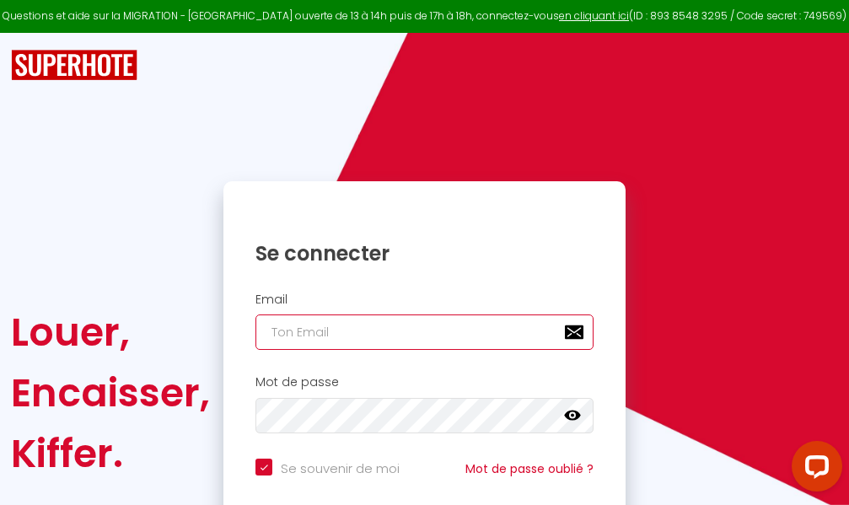
click at [498, 336] on input "email" at bounding box center [424, 331] width 338 height 35
type input "m"
checkbox input "true"
type input "ma"
checkbox input "true"
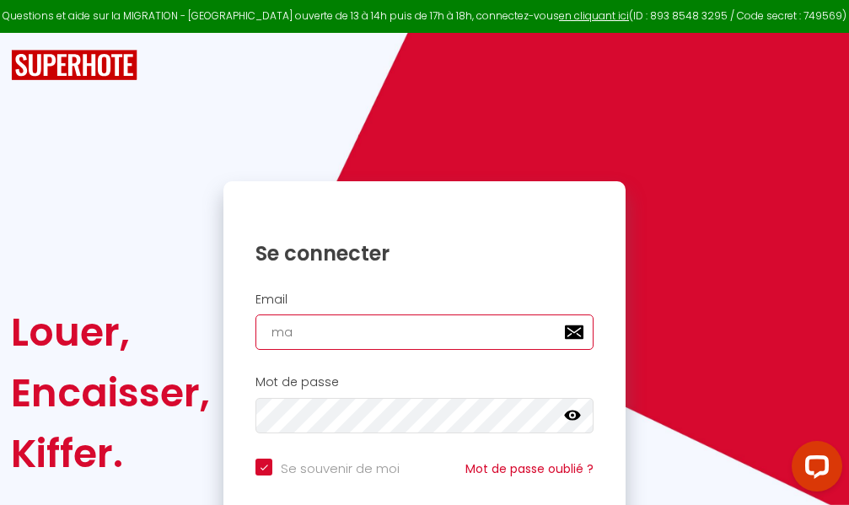
type input "mar"
checkbox input "true"
type input "marc"
checkbox input "true"
type input "marcd"
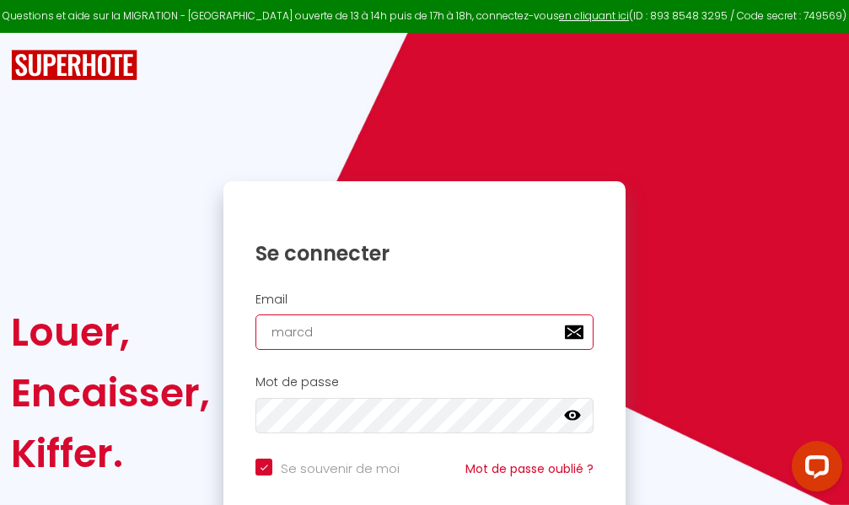
checkbox input "true"
type input "marcdp"
checkbox input "true"
type input "marcdpo"
checkbox input "true"
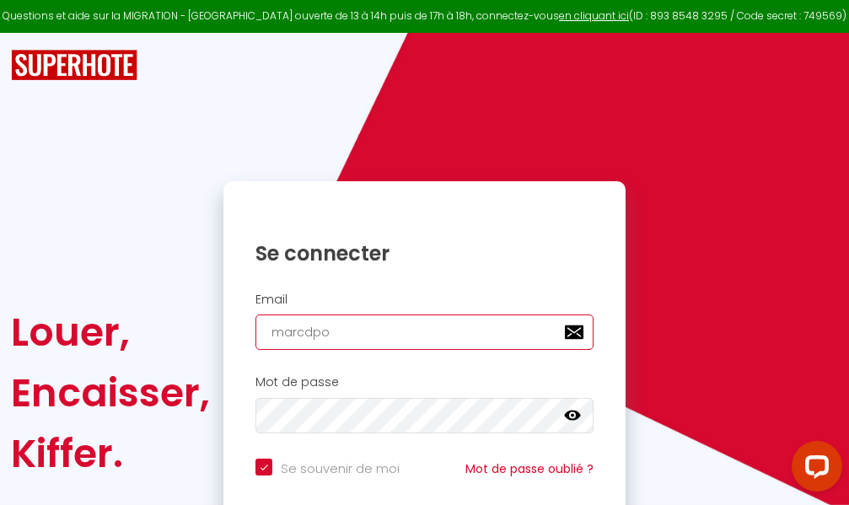
type input "marcdpoz"
checkbox input "true"
type input "marcdpoz."
checkbox input "true"
type input "marcdpoz.l"
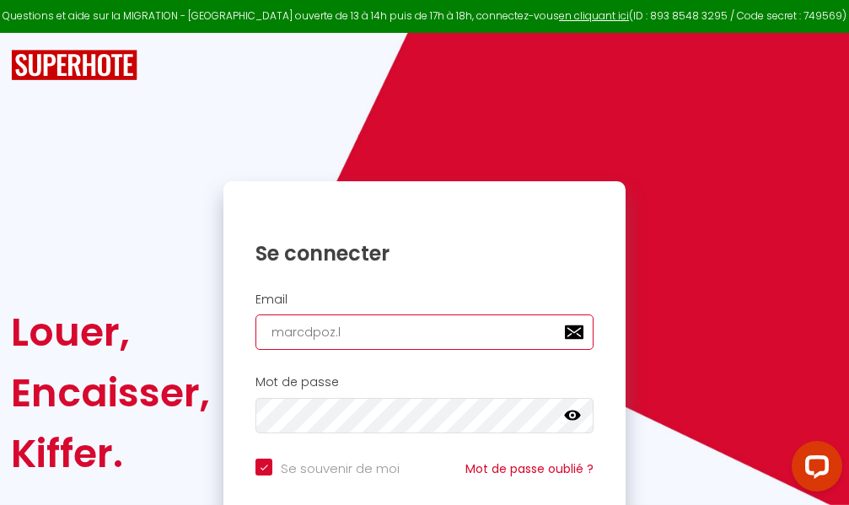
checkbox input "true"
type input "marcdpoz.lo"
checkbox input "true"
type input "marcdpoz.loc"
checkbox input "true"
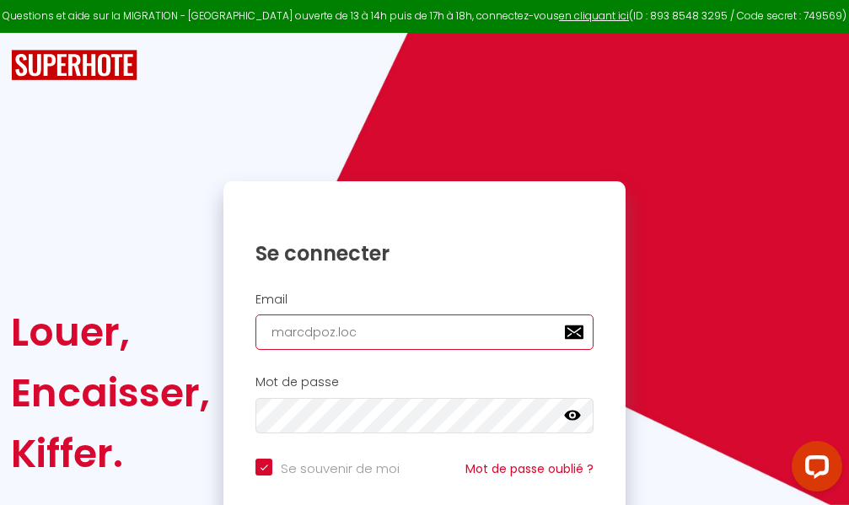
type input "marcdpoz.loca"
checkbox input "true"
type input "marcdpoz.locat"
checkbox input "true"
type input "marcdpoz.locati"
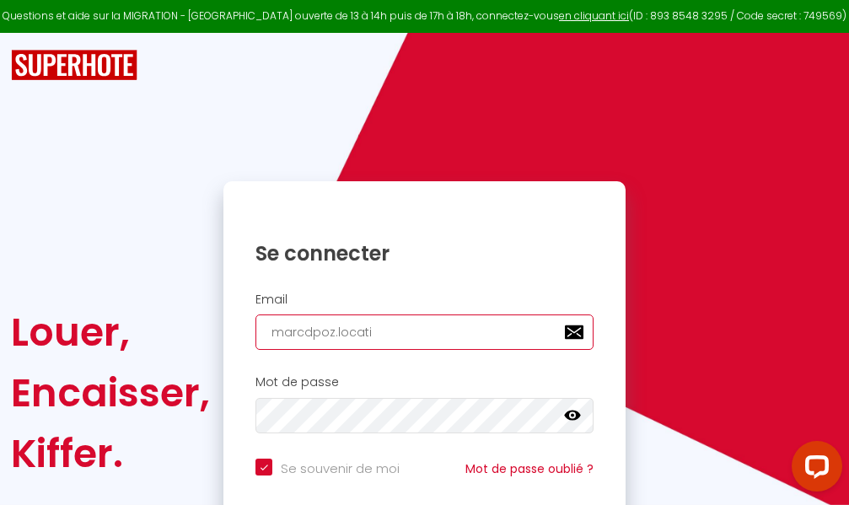
checkbox input "true"
type input "marcdpoz.locatio"
checkbox input "true"
type input "marcdpoz.location"
checkbox input "true"
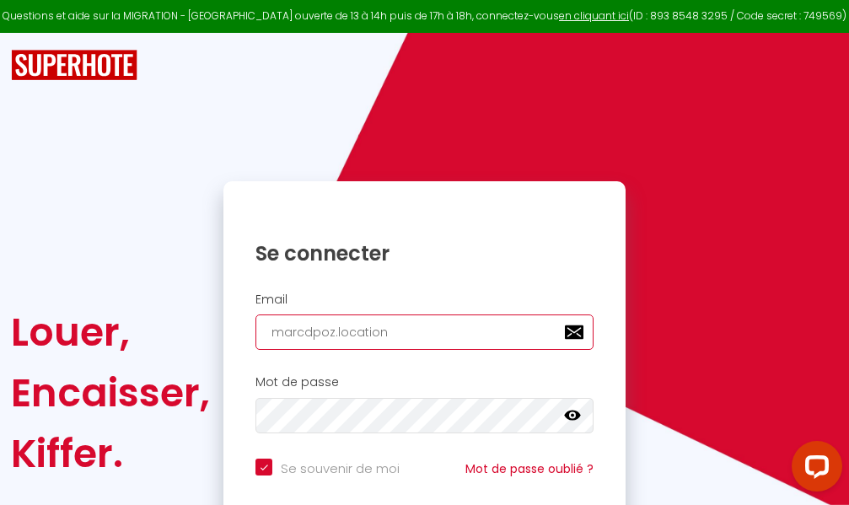
type input "marcdpoz.location@"
checkbox input "true"
type input "marcdpoz.location@g"
checkbox input "true"
type input "marcdpoz.location@gm"
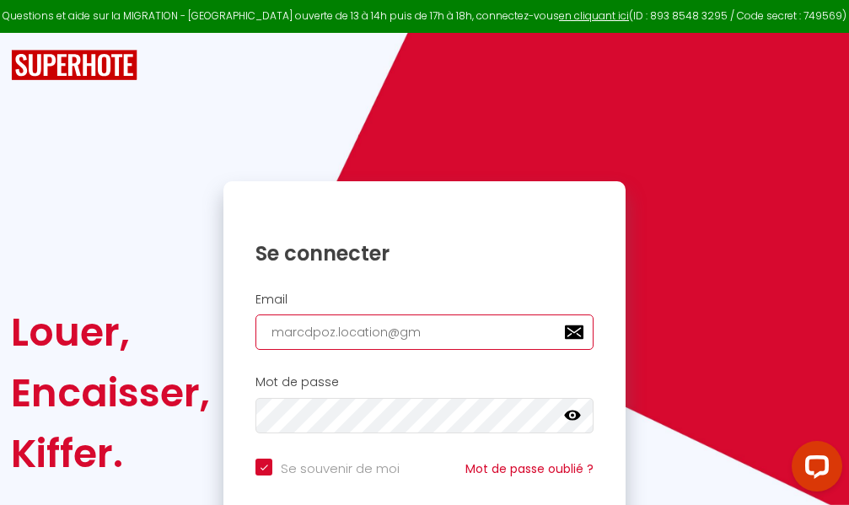
checkbox input "true"
type input "marcdpoz.location@gma"
checkbox input "true"
type input "marcdpoz.location@gmai"
checkbox input "true"
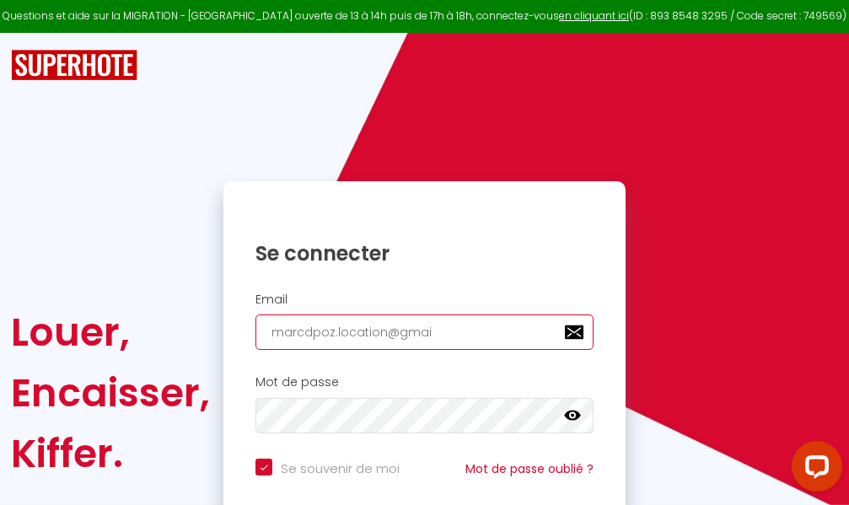
type input "[EMAIL_ADDRESS]"
checkbox input "true"
type input "[EMAIL_ADDRESS]."
checkbox input "true"
type input "marcdpoz.location@gmail.c"
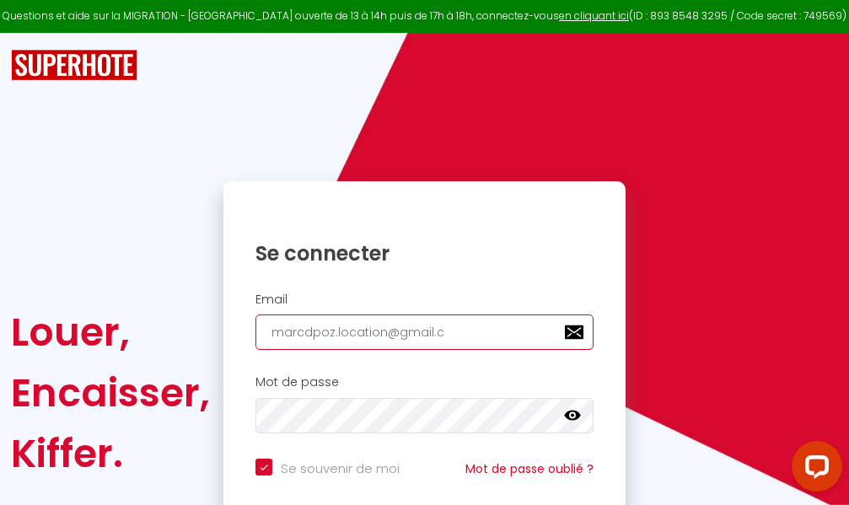
checkbox input "true"
type input "[EMAIL_ADDRESS][DOMAIN_NAME]"
checkbox input "true"
type input "[EMAIL_ADDRESS][DOMAIN_NAME]"
checkbox input "true"
